Goal: Find specific page/section

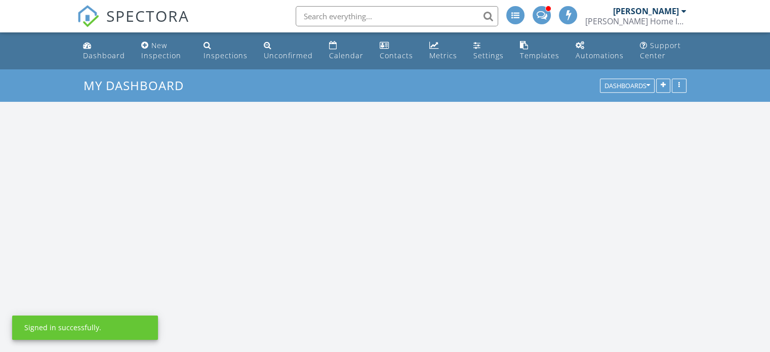
click at [348, 15] on input "text" at bounding box center [397, 16] width 202 height 20
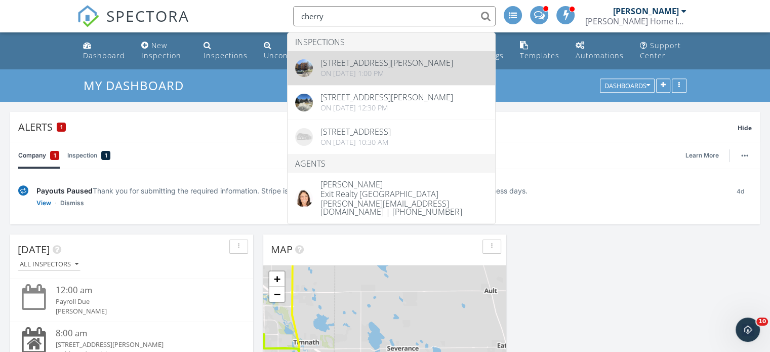
type input "cherry"
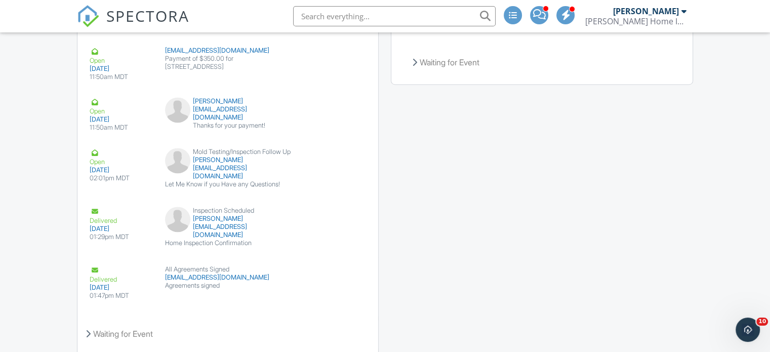
scroll to position [1612, 0]
